Goal: Task Accomplishment & Management: Use online tool/utility

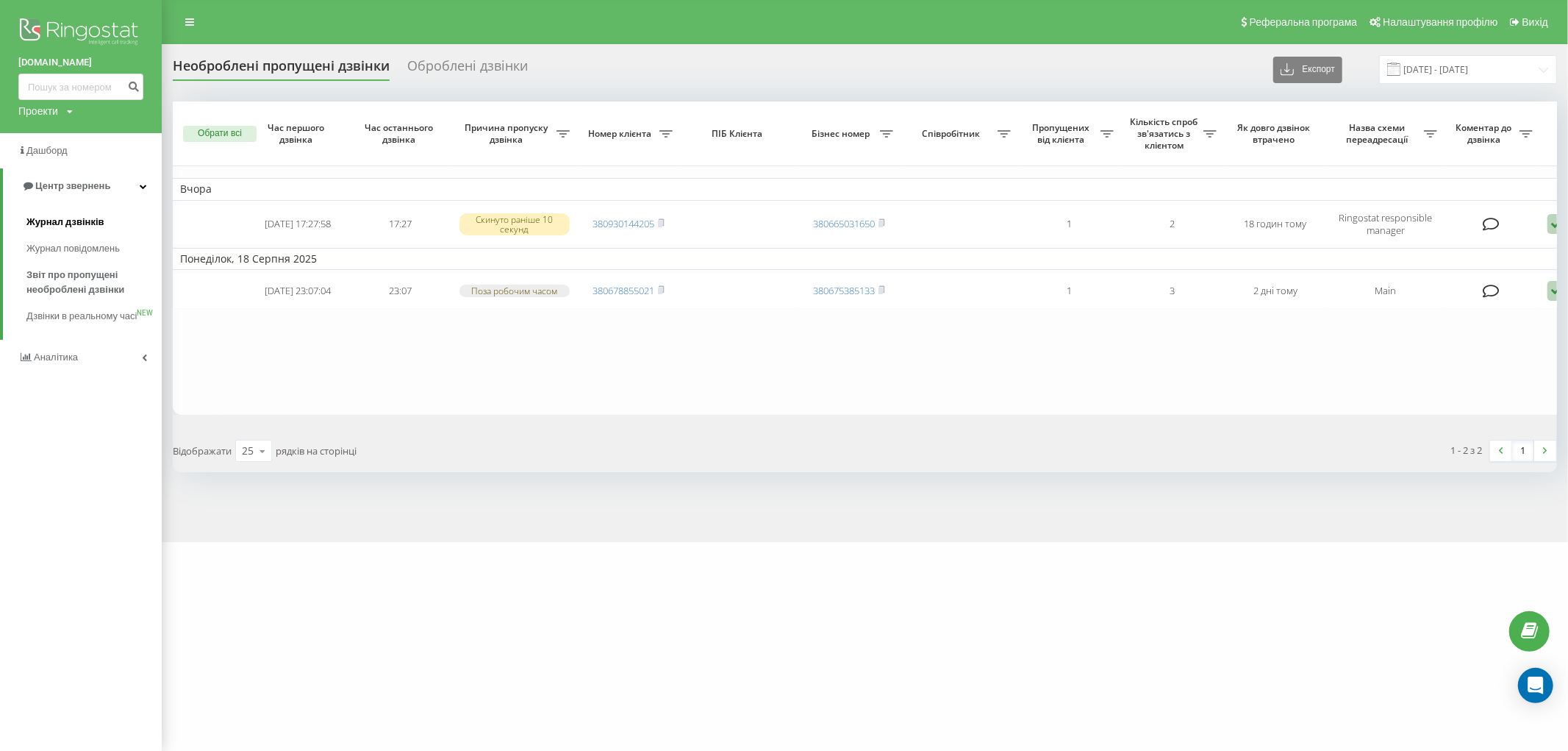
click at [64, 224] on span "Журнал дзвінків" at bounding box center [66, 222] width 78 height 15
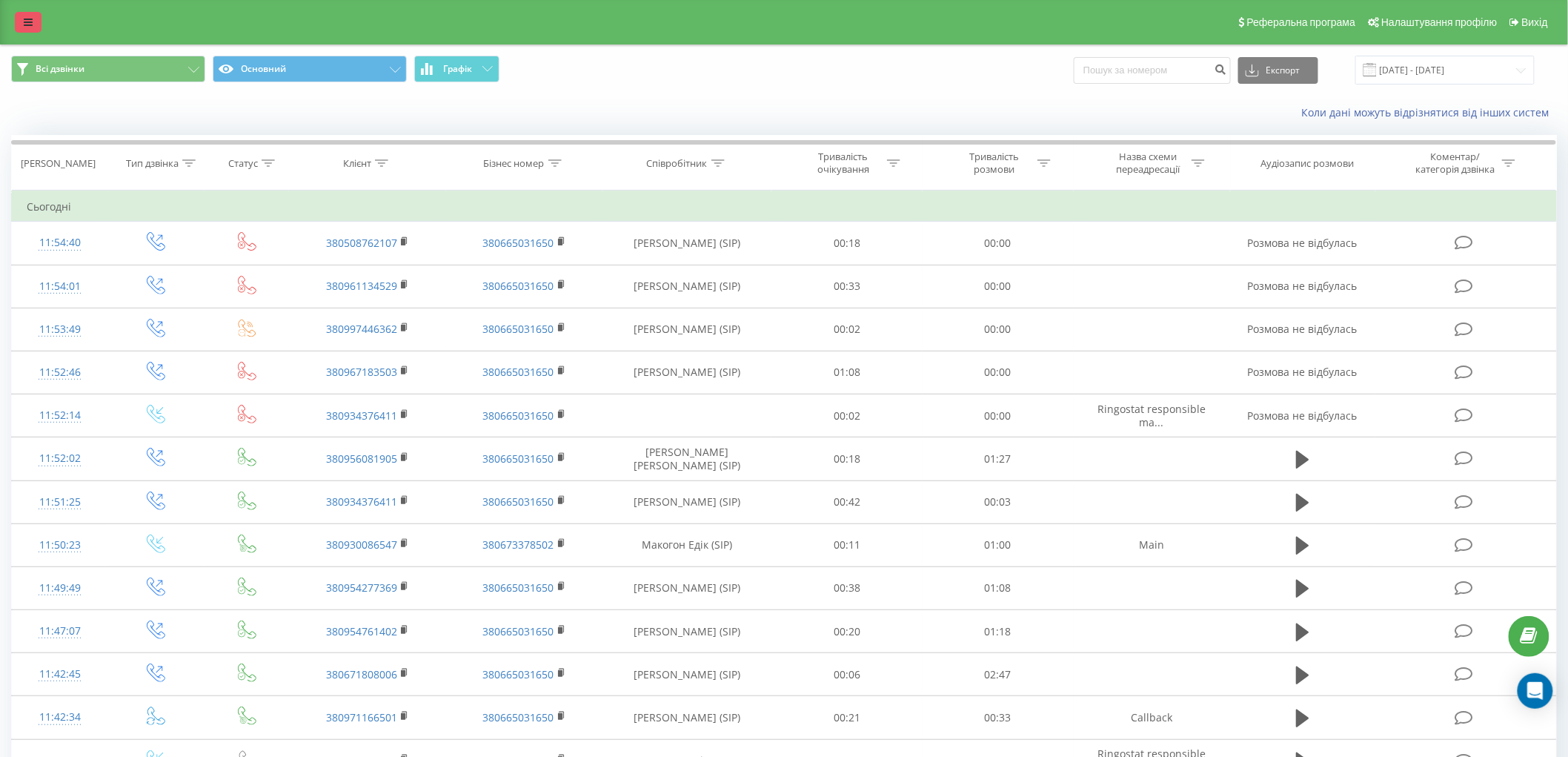
click at [27, 13] on link at bounding box center [28, 23] width 27 height 21
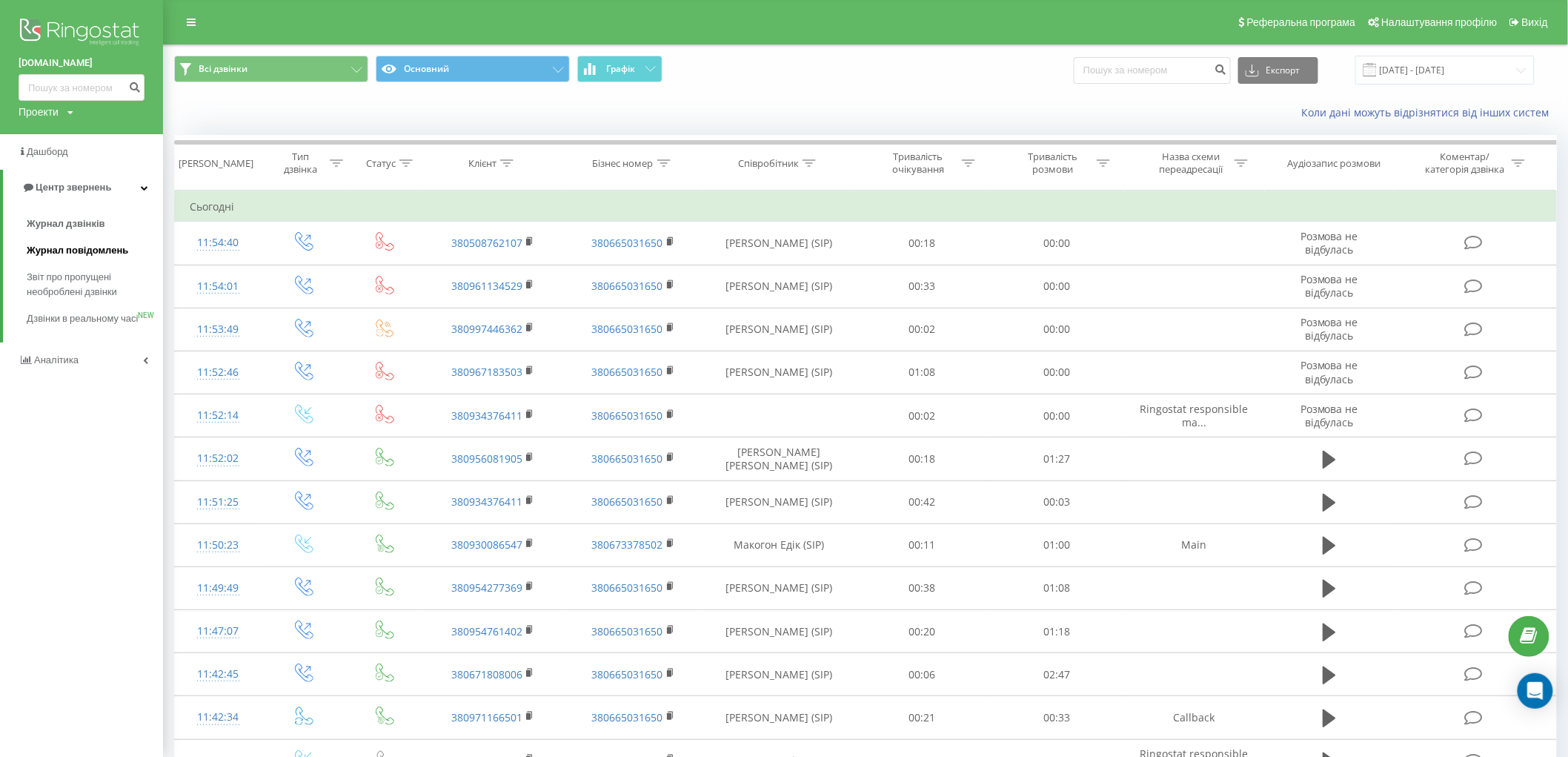
click at [90, 254] on span "Журнал повідомлень" at bounding box center [77, 250] width 102 height 15
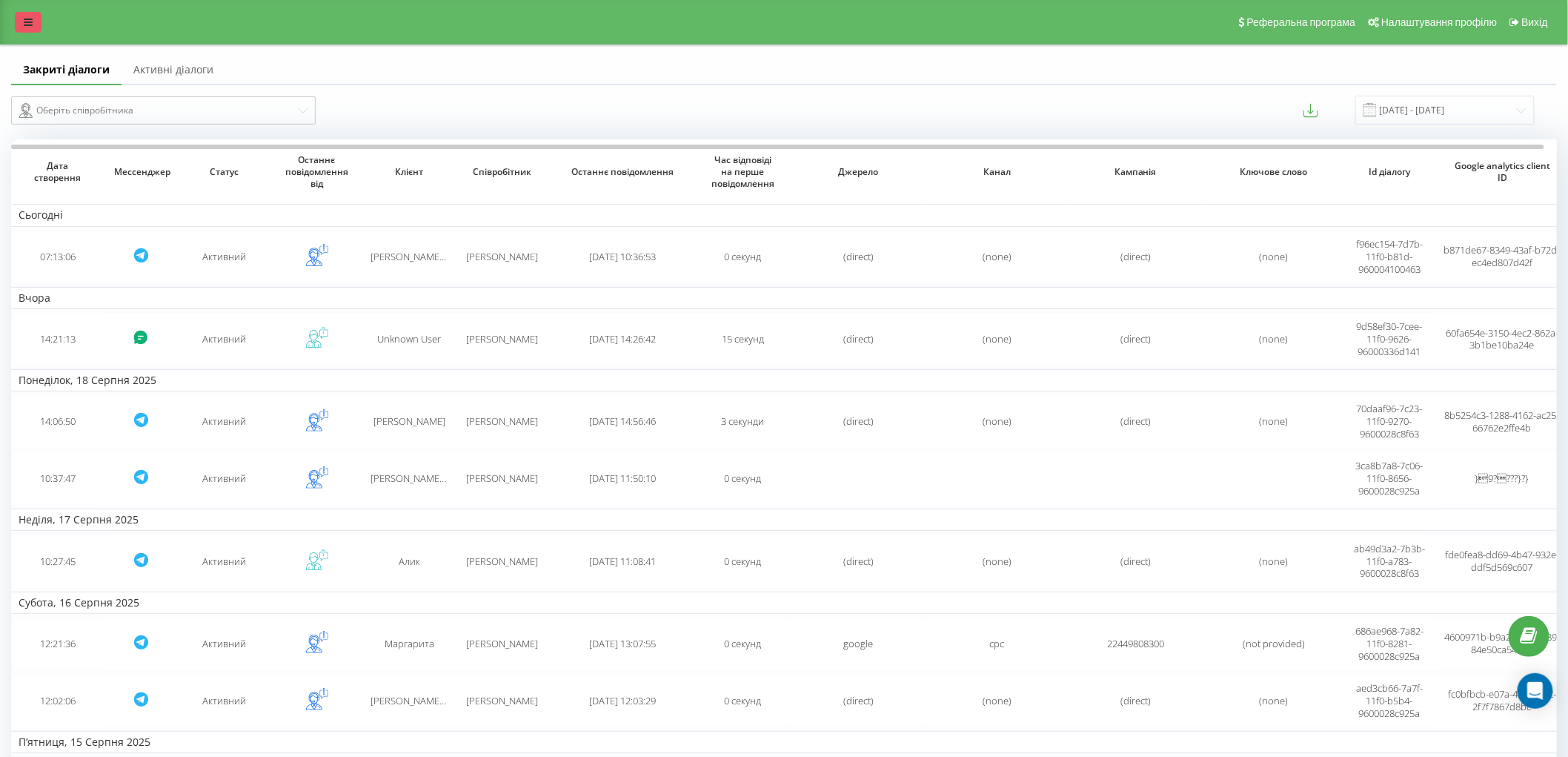
click at [23, 18] on icon at bounding box center [28, 23] width 9 height 10
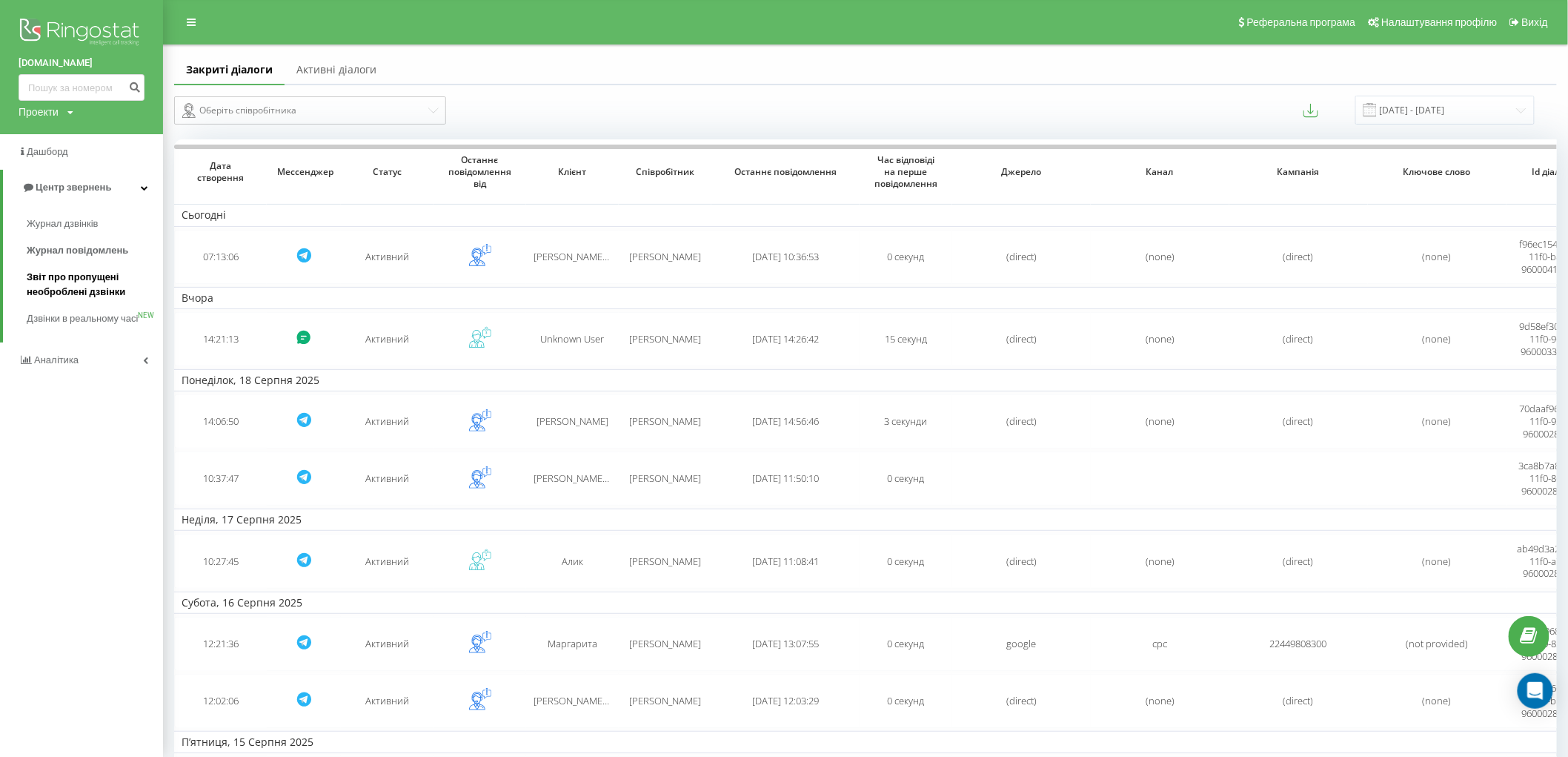
click at [79, 272] on span "Звіт про пропущені необроблені дзвінки" at bounding box center [91, 285] width 129 height 30
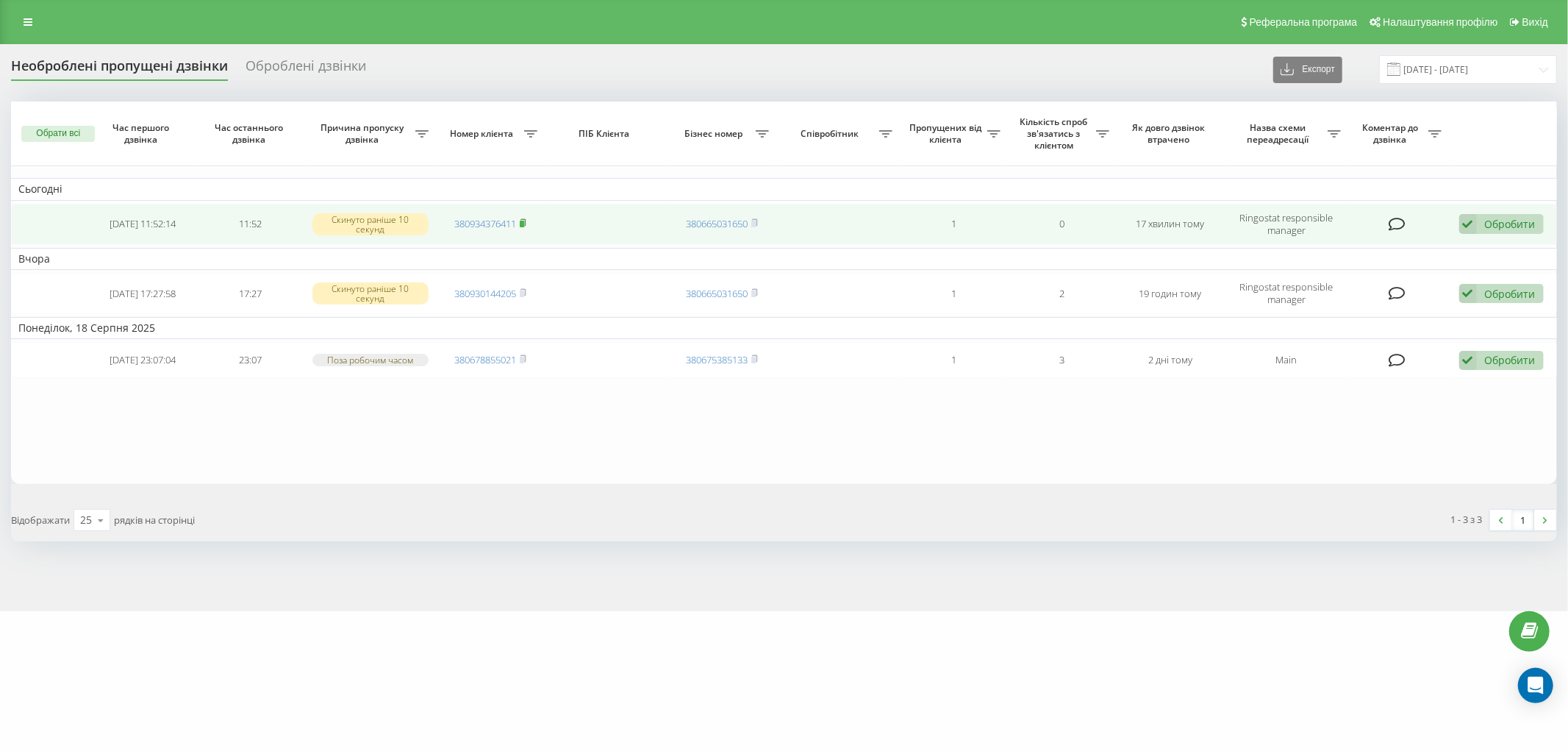
click at [526, 221] on icon at bounding box center [523, 223] width 7 height 9
